Goal: Obtain resource: Download file/media

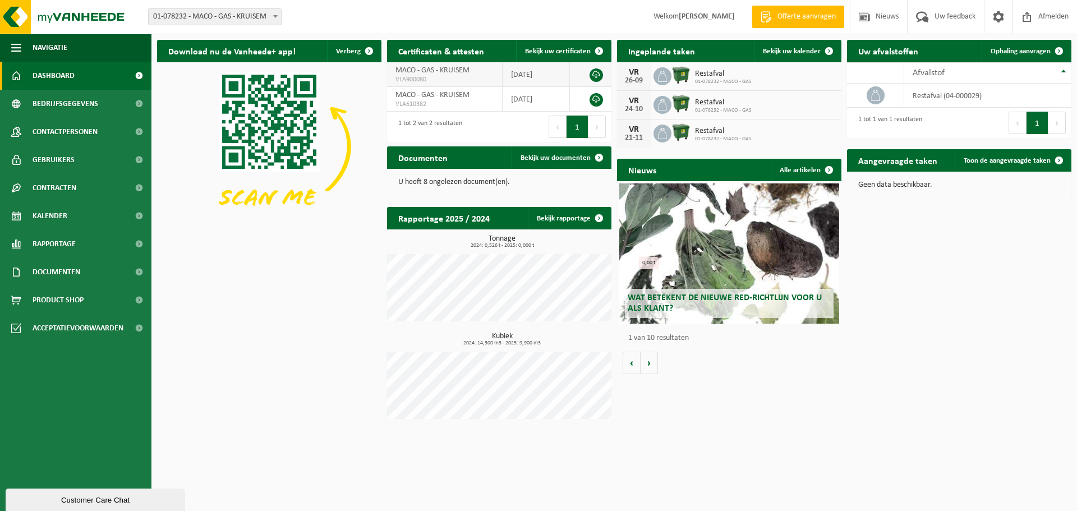
click at [452, 75] on span "MACO - GAS - KRUISEM" at bounding box center [432, 70] width 74 height 8
click at [570, 50] on span "Bekijk uw certificaten" at bounding box center [558, 51] width 66 height 7
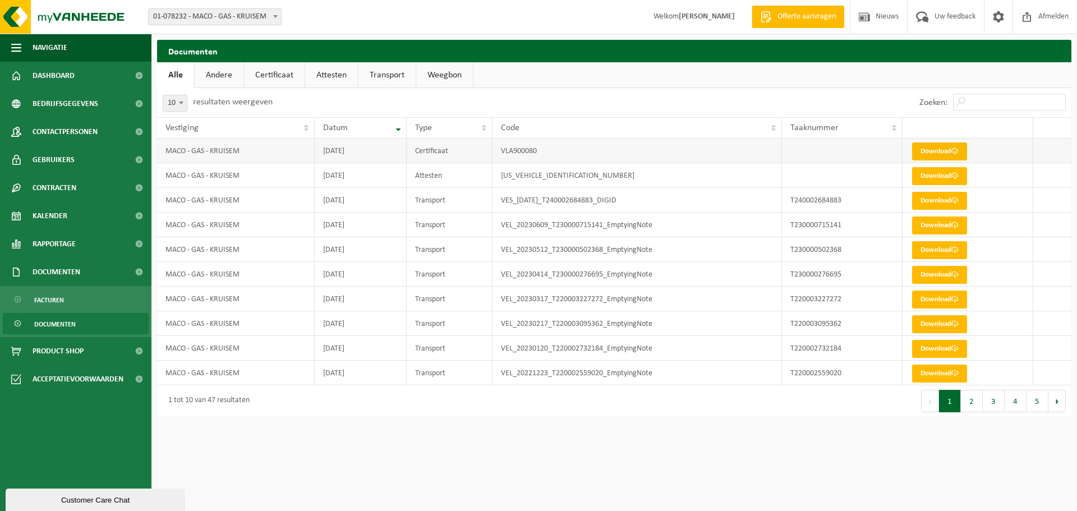
click at [935, 146] on link "Download" at bounding box center [939, 151] width 55 height 18
click at [945, 177] on link "Download" at bounding box center [939, 176] width 55 height 18
click at [928, 202] on link "Download" at bounding box center [939, 201] width 55 height 18
click at [266, 74] on link "Certificaat" at bounding box center [274, 75] width 61 height 26
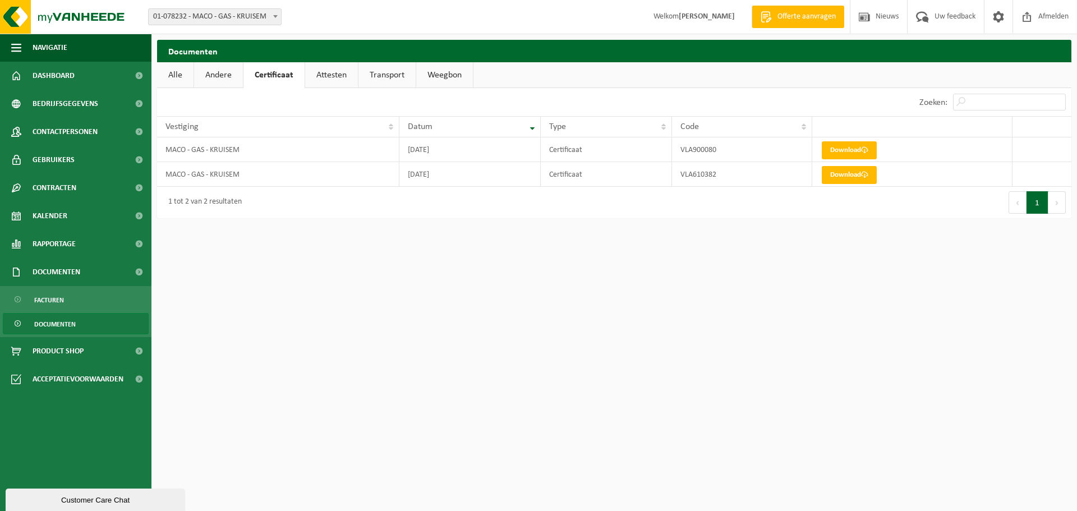
click at [326, 73] on link "Attesten" at bounding box center [331, 75] width 53 height 26
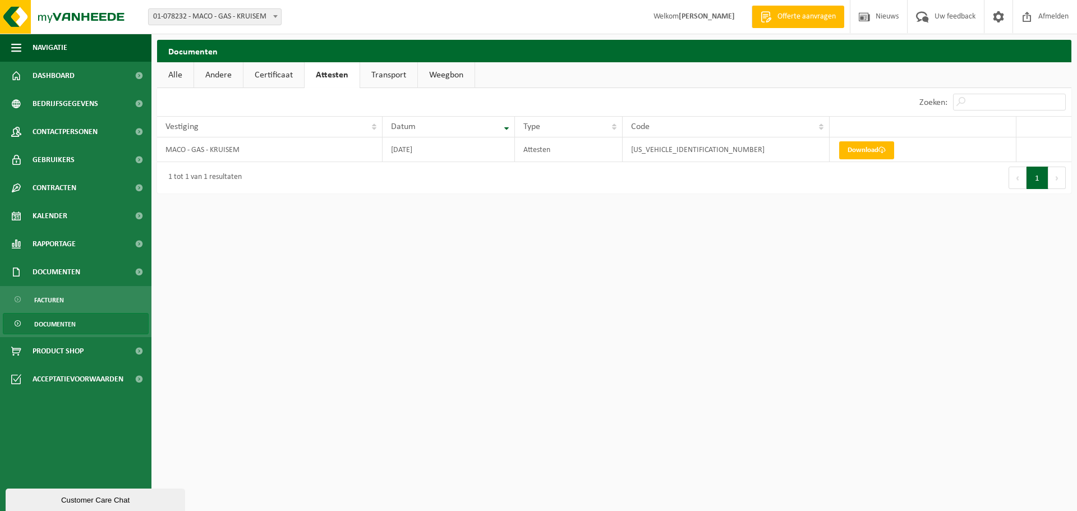
click at [379, 72] on link "Transport" at bounding box center [388, 75] width 57 height 26
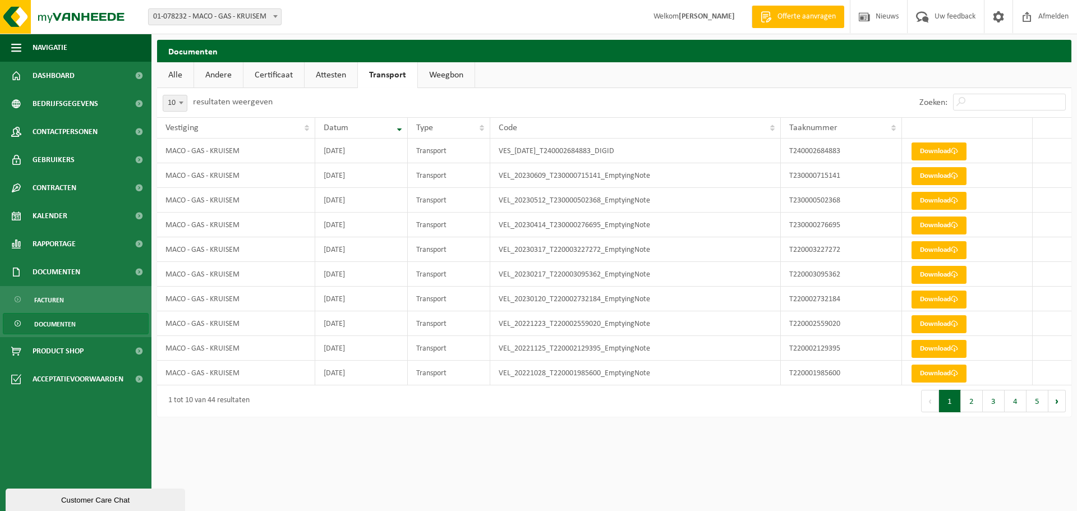
click at [439, 73] on link "Weegbon" at bounding box center [446, 75] width 57 height 26
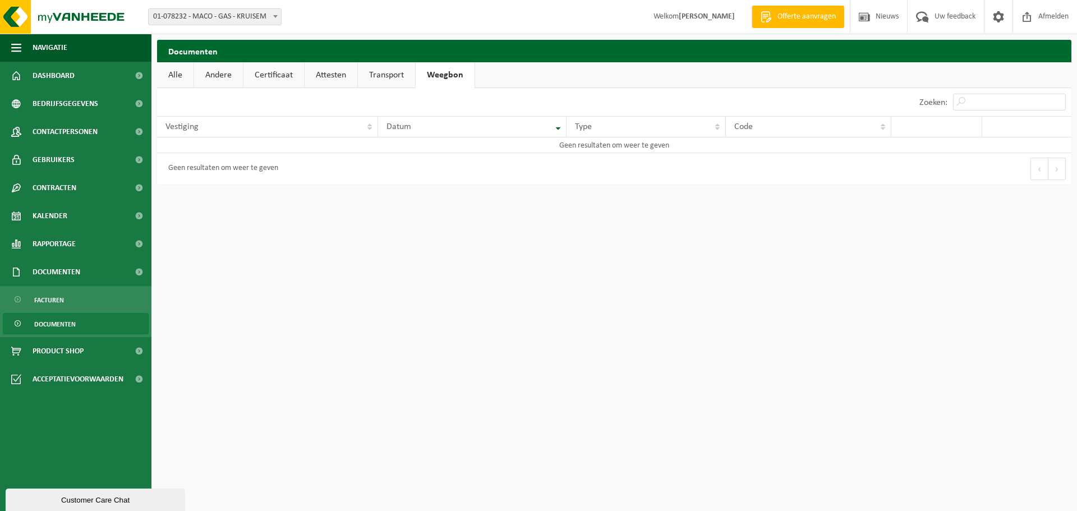
click at [401, 73] on link "Transport" at bounding box center [386, 75] width 57 height 26
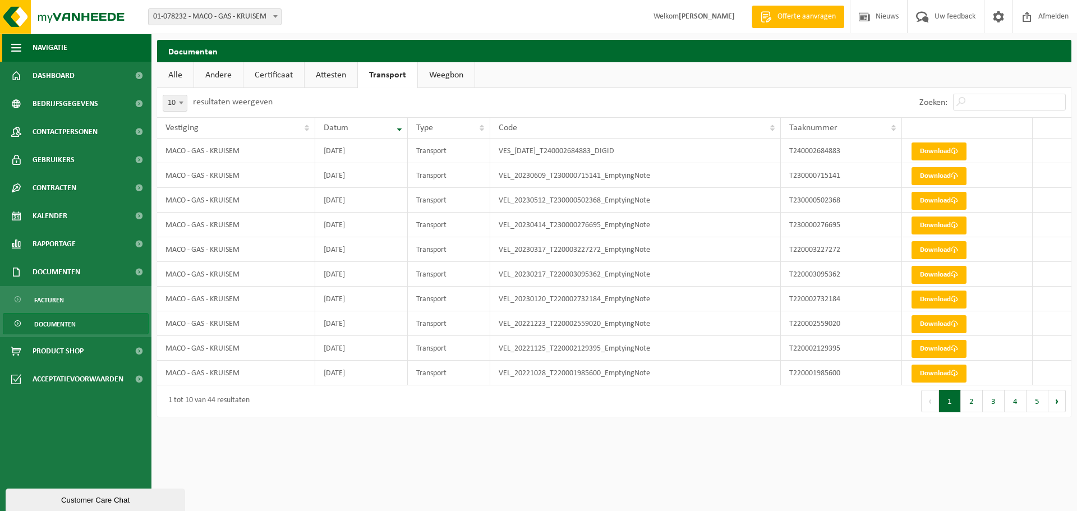
click at [66, 43] on span "Navigatie" at bounding box center [50, 48] width 35 height 28
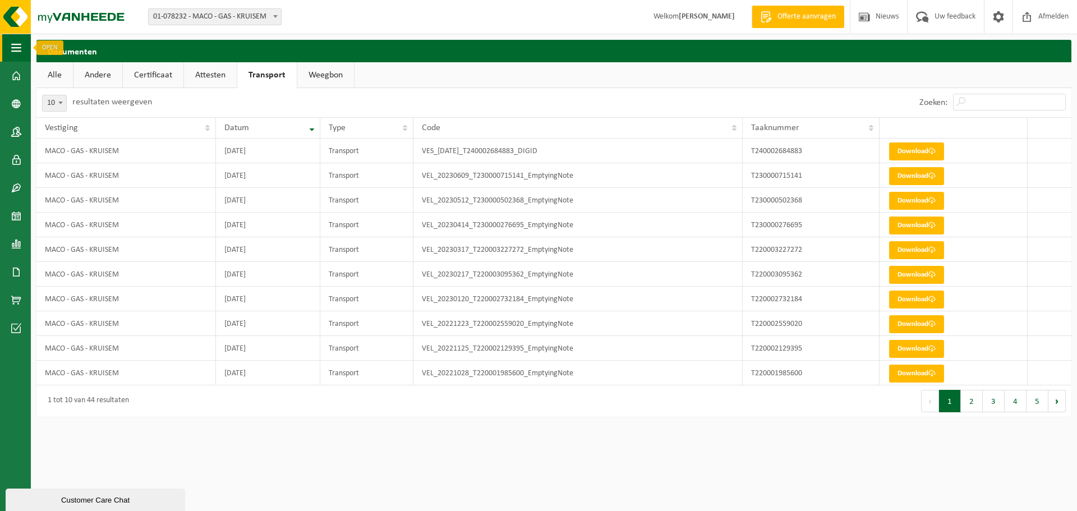
click at [20, 46] on span "button" at bounding box center [16, 48] width 10 height 28
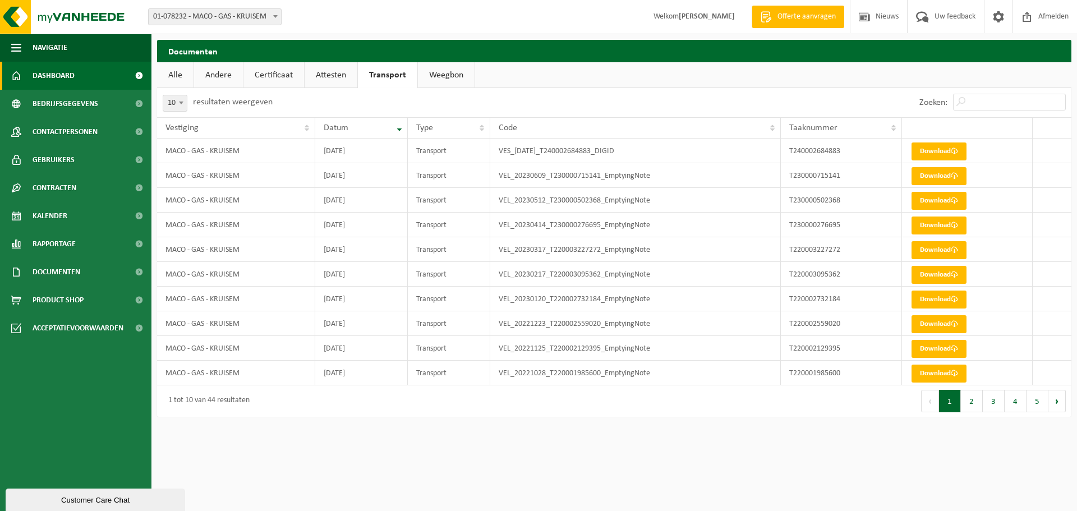
click at [67, 77] on span "Dashboard" at bounding box center [54, 76] width 42 height 28
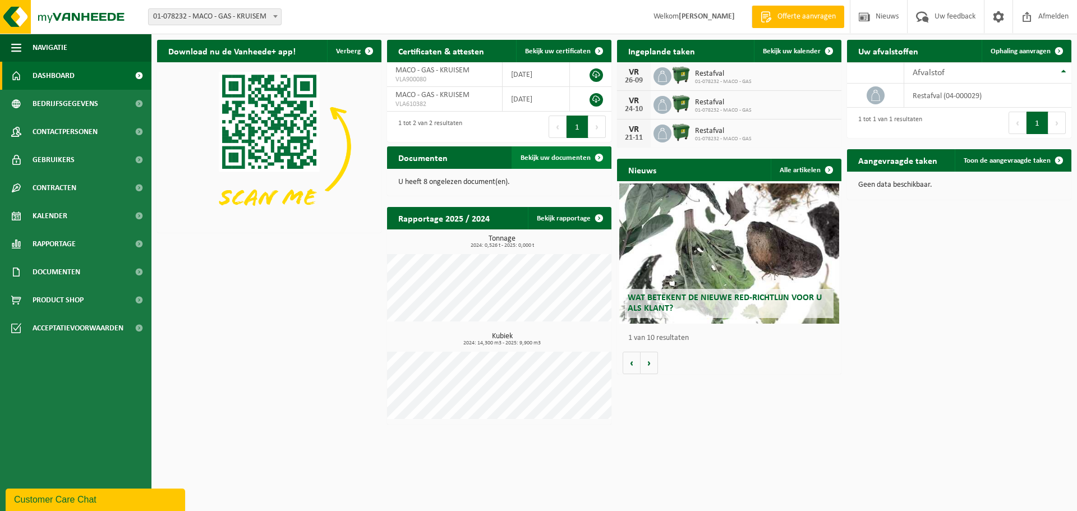
click at [542, 157] on span "Bekijk uw documenten" at bounding box center [555, 157] width 70 height 7
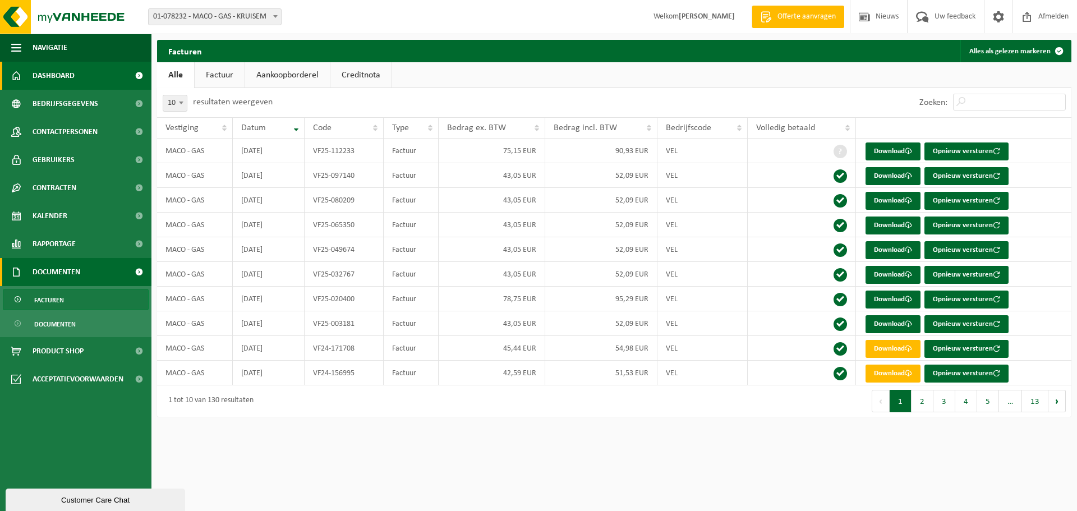
click at [58, 77] on span "Dashboard" at bounding box center [54, 76] width 42 height 28
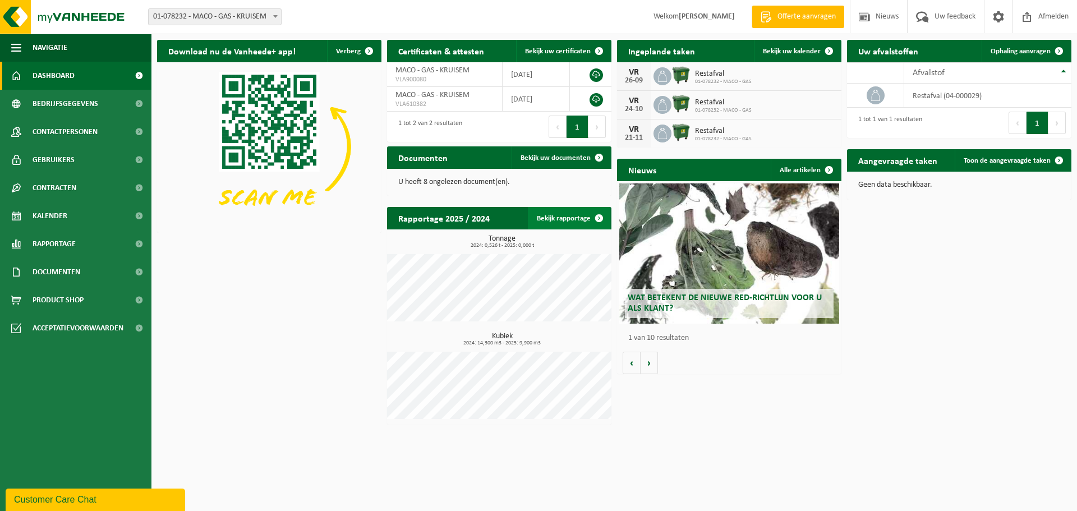
click at [567, 220] on link "Bekijk rapportage" at bounding box center [569, 218] width 82 height 22
